Goal: Task Accomplishment & Management: Manage account settings

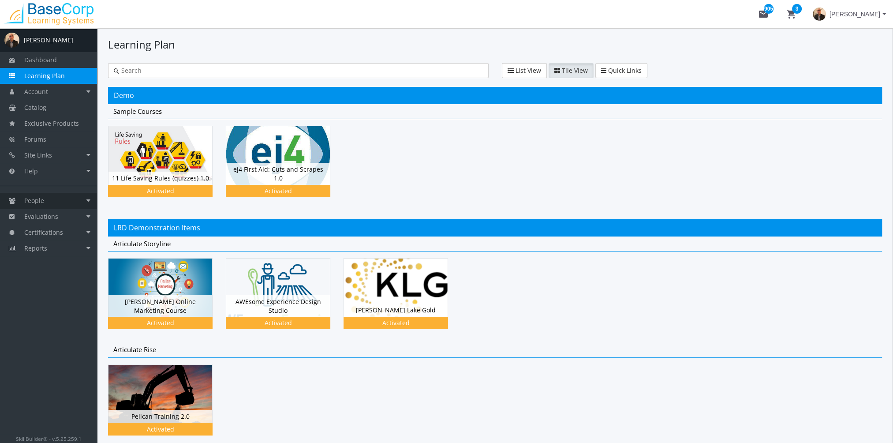
click at [74, 194] on link "People" at bounding box center [48, 201] width 97 height 16
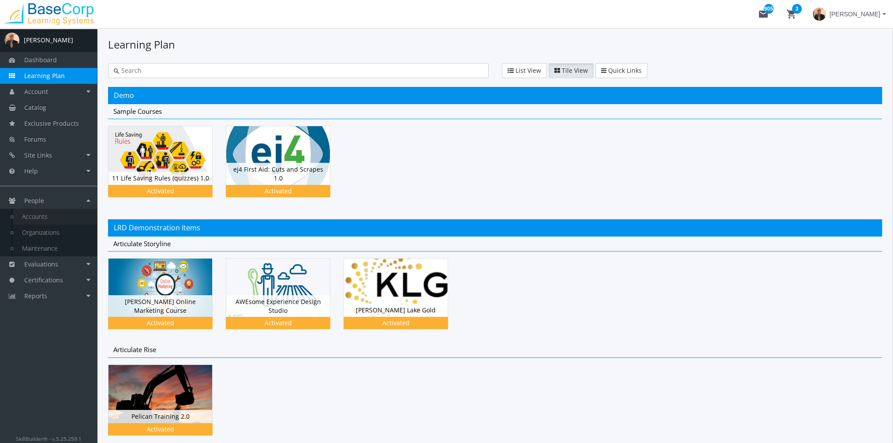
click at [63, 212] on link "Accounts" at bounding box center [55, 217] width 84 height 16
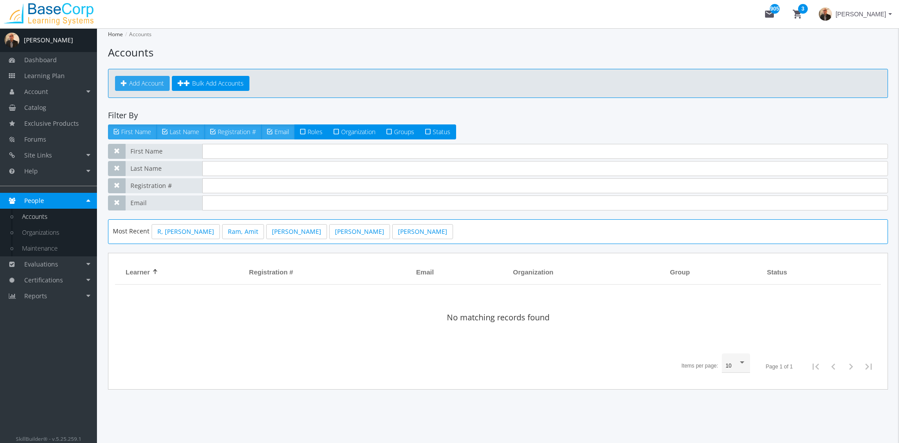
click at [153, 76] on link "Add Account" at bounding box center [142, 83] width 55 height 15
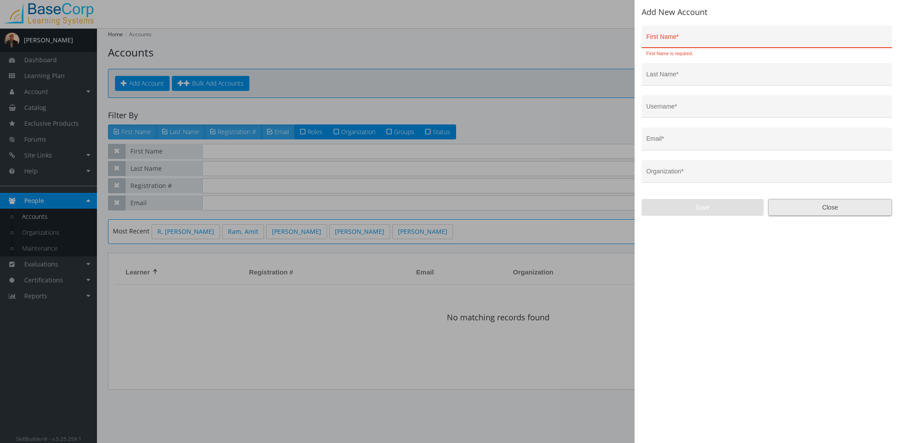
click at [857, 201] on span "Close" at bounding box center [830, 207] width 109 height 16
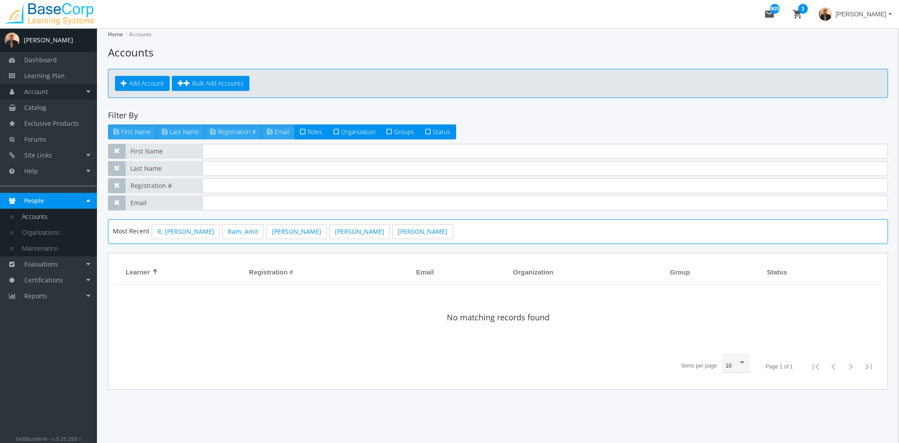
click at [57, 97] on link "Account" at bounding box center [48, 92] width 97 height 16
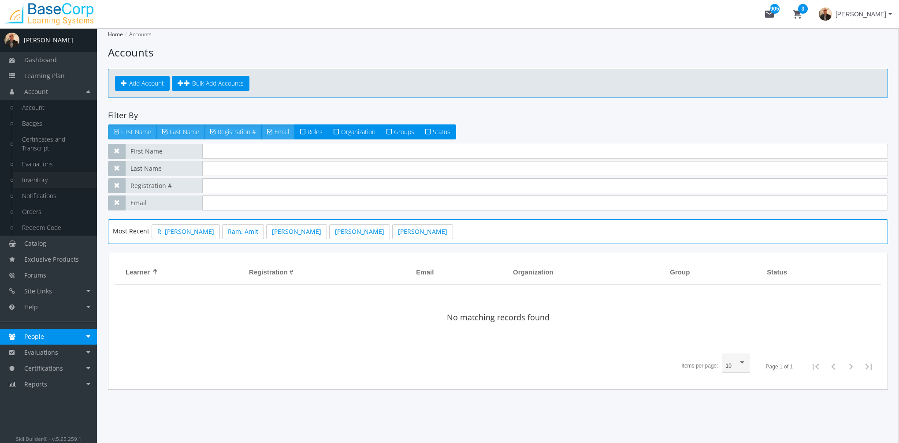
click at [47, 178] on link "Inventory" at bounding box center [55, 180] width 84 height 16
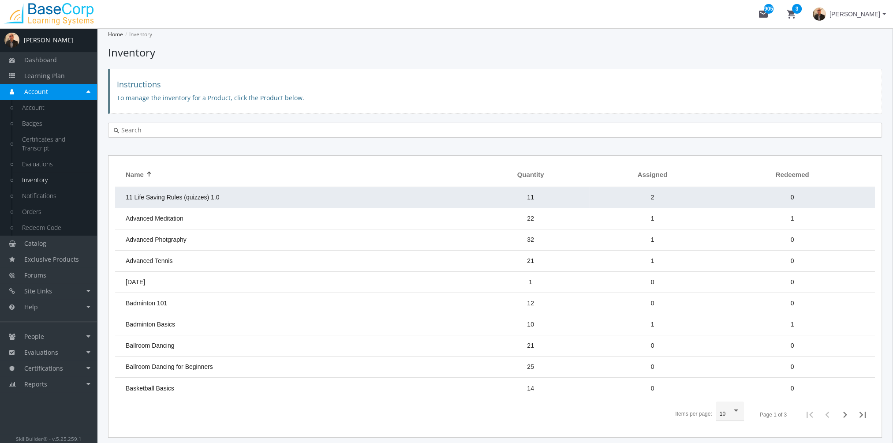
click at [182, 201] on td "11 Life Saving Rules (quizzes) 1.0" at bounding box center [293, 197] width 357 height 21
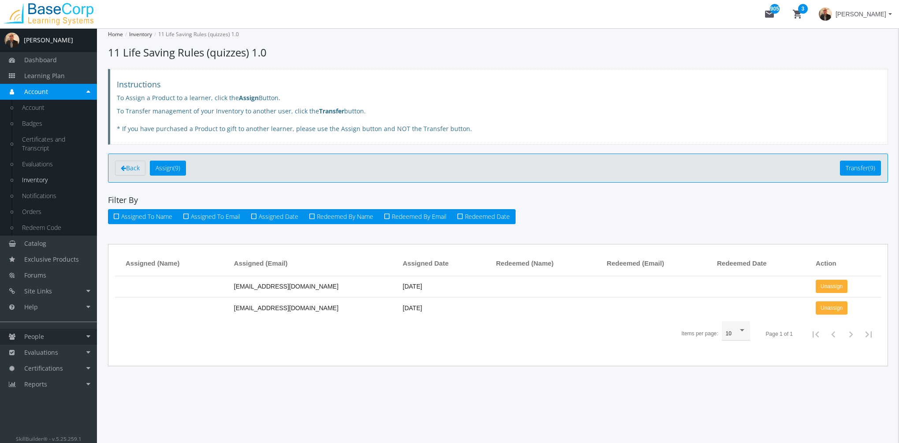
click at [55, 333] on link "People" at bounding box center [48, 336] width 97 height 16
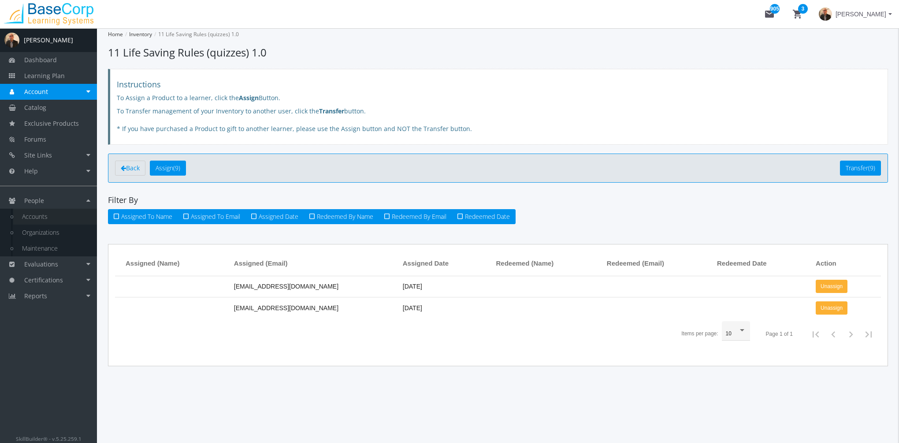
click at [42, 216] on link "Accounts" at bounding box center [55, 217] width 84 height 16
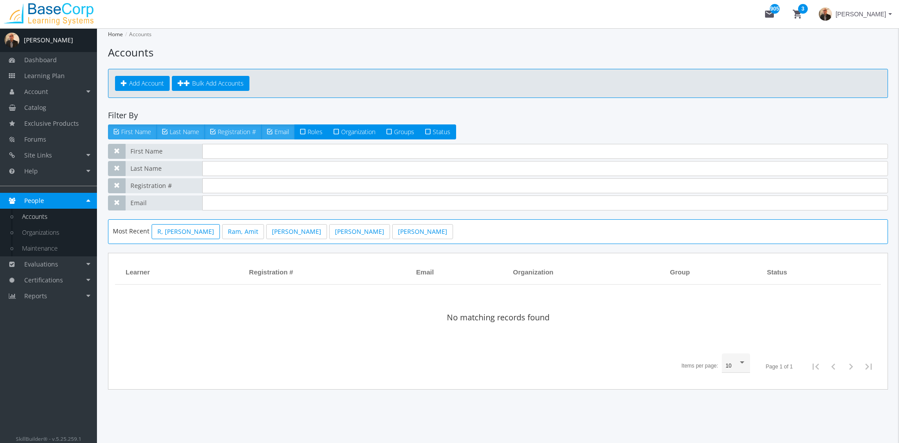
click at [168, 234] on link "R, [PERSON_NAME]" at bounding box center [186, 231] width 68 height 15
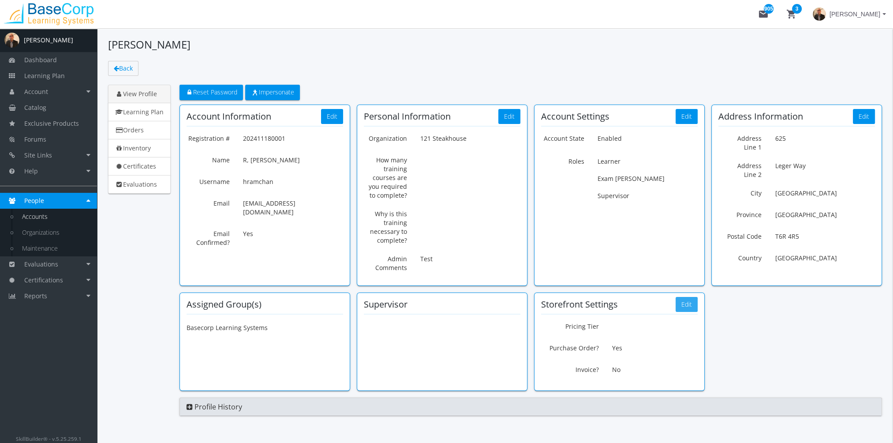
click at [685, 307] on button "Edit" at bounding box center [686, 304] width 22 height 15
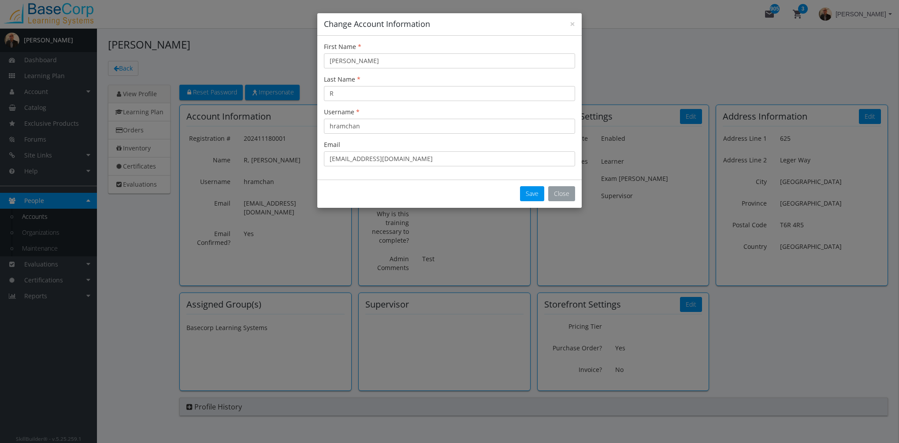
click at [562, 191] on button "Close" at bounding box center [561, 193] width 27 height 15
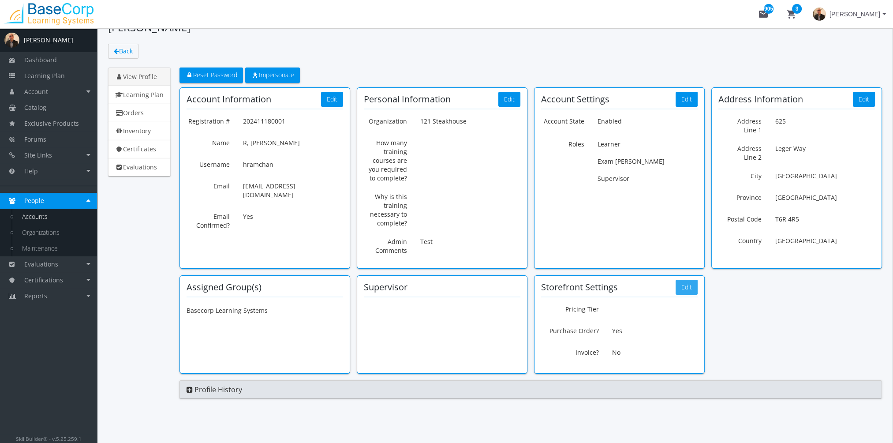
scroll to position [25, 0]
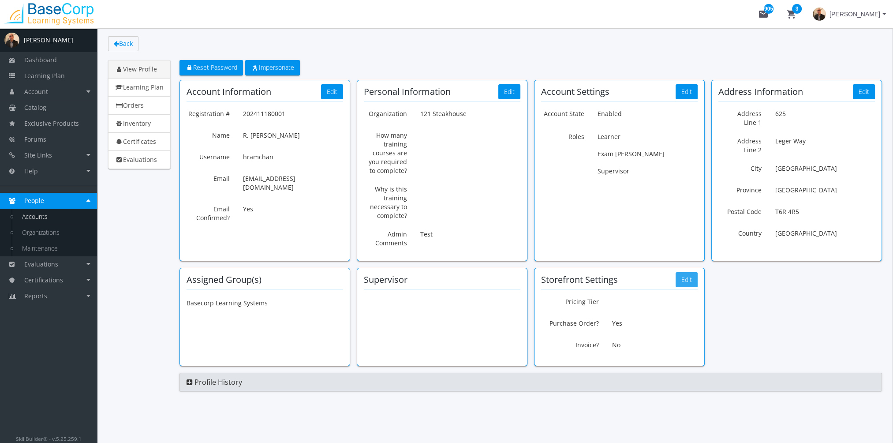
click at [683, 275] on button "Edit" at bounding box center [686, 279] width 22 height 15
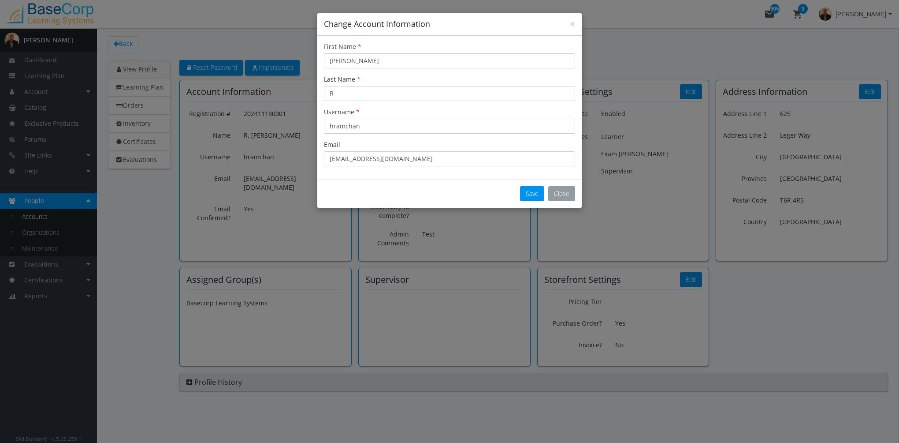
click at [564, 189] on button "Close" at bounding box center [561, 193] width 27 height 15
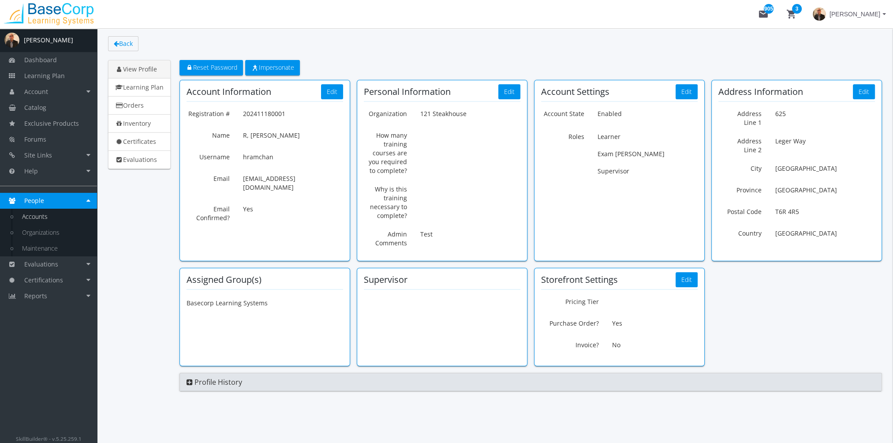
click at [617, 346] on p "No" at bounding box center [654, 344] width 86 height 15
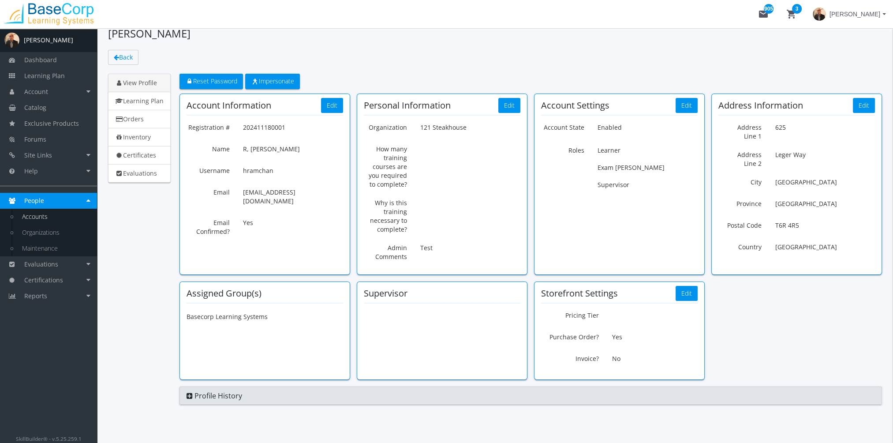
scroll to position [0, 0]
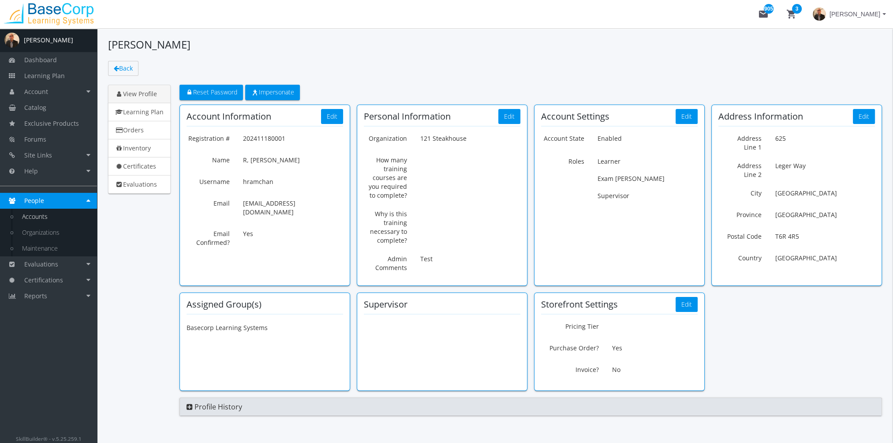
click at [878, 14] on span "[PERSON_NAME]" at bounding box center [854, 14] width 51 height 16
click at [862, 74] on link "Sign Out" at bounding box center [849, 79] width 80 height 10
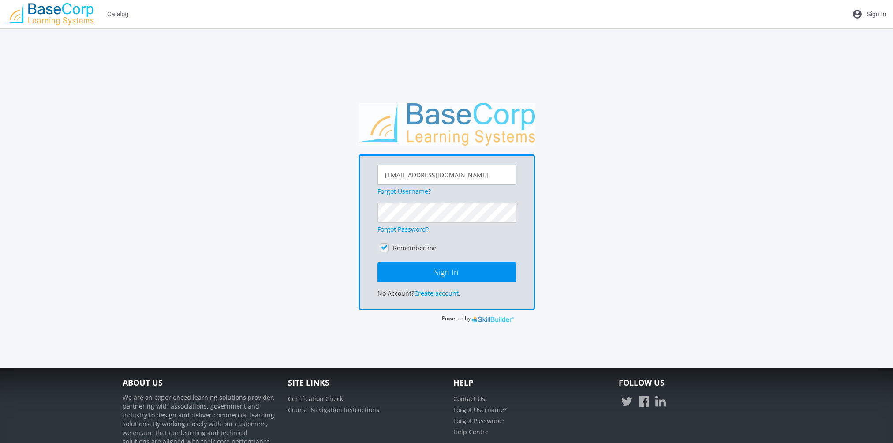
drag, startPoint x: 248, startPoint y: 188, endPoint x: 240, endPoint y: 189, distance: 8.4
click at [240, 189] on div "[EMAIL_ADDRESS][DOMAIN_NAME] Forgot Username? Forgot Password? Remember me Sign…" at bounding box center [446, 213] width 657 height 220
type input "[EMAIL_ADDRESS][DOMAIN_NAME]"
click at [361, 210] on div "[EMAIL_ADDRESS][DOMAIN_NAME] Forgot Username? Forgot Password? Remember me Sign…" at bounding box center [446, 232] width 176 height 156
click at [377, 262] on button "Sign In" at bounding box center [446, 272] width 138 height 20
